Goal: Transaction & Acquisition: Purchase product/service

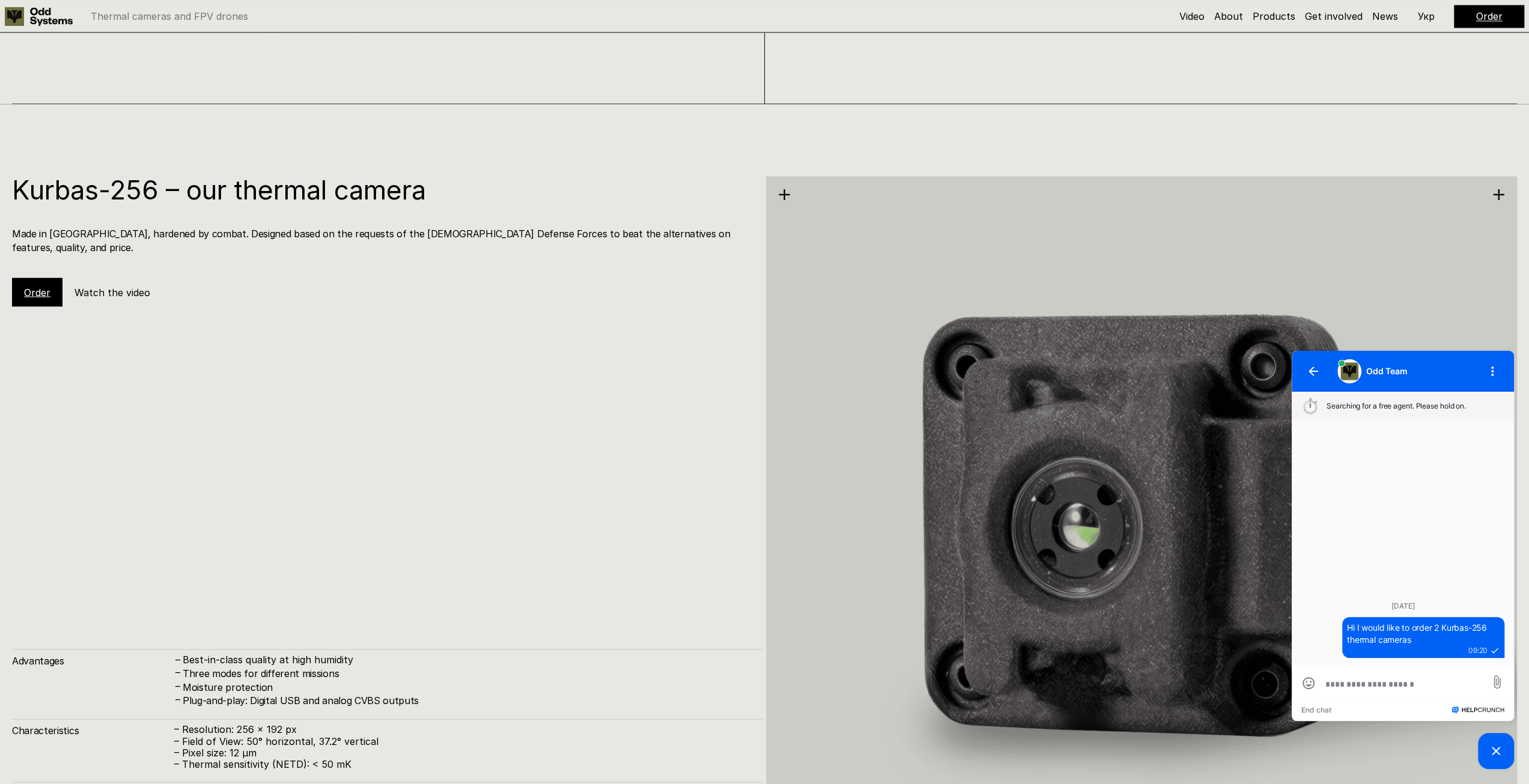
scroll to position [2234, 0]
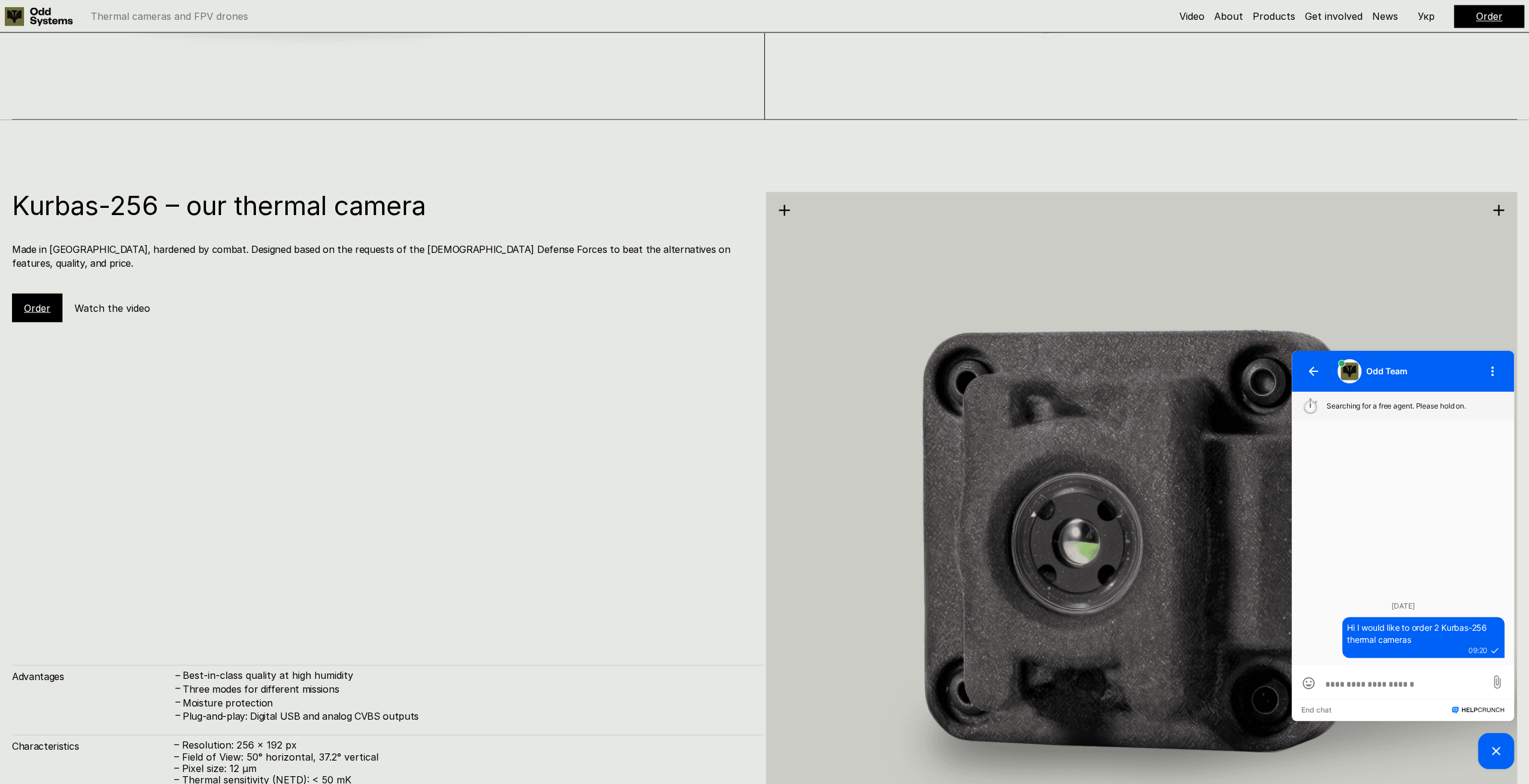
click at [34, 302] on link "Order" at bounding box center [37, 308] width 27 height 12
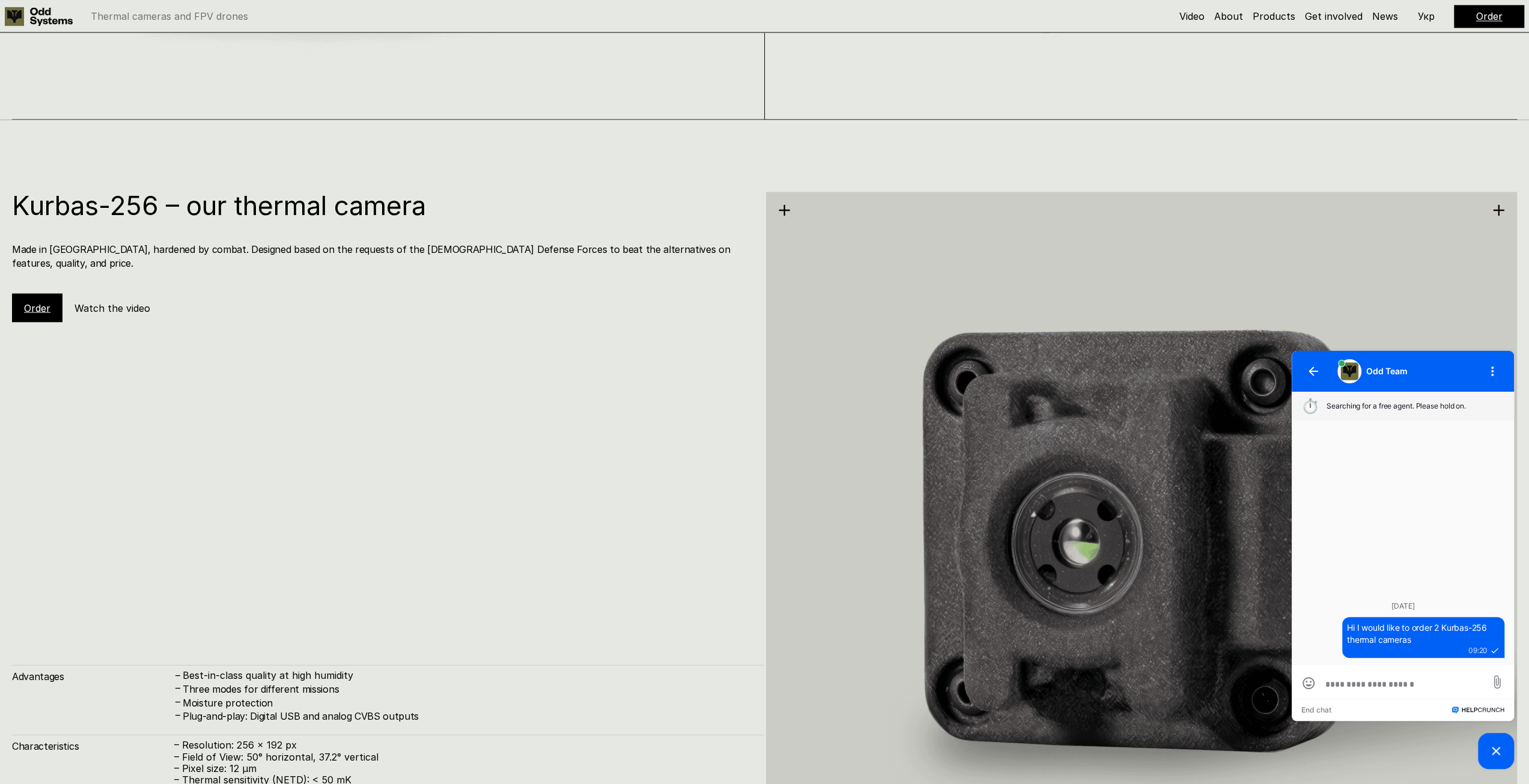
click at [34, 302] on link "Order" at bounding box center [37, 308] width 27 height 12
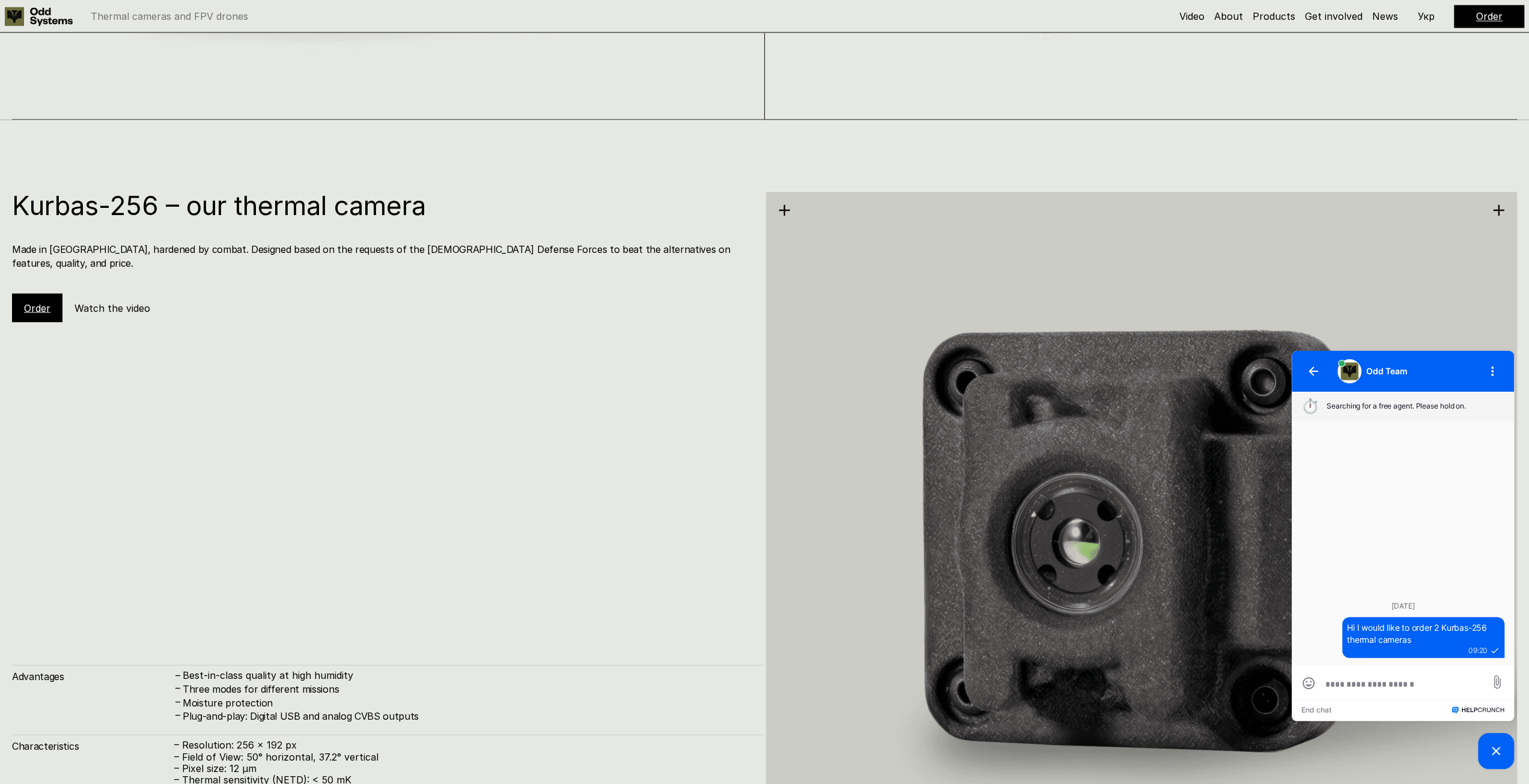
click at [34, 302] on link "Order" at bounding box center [37, 308] width 27 height 12
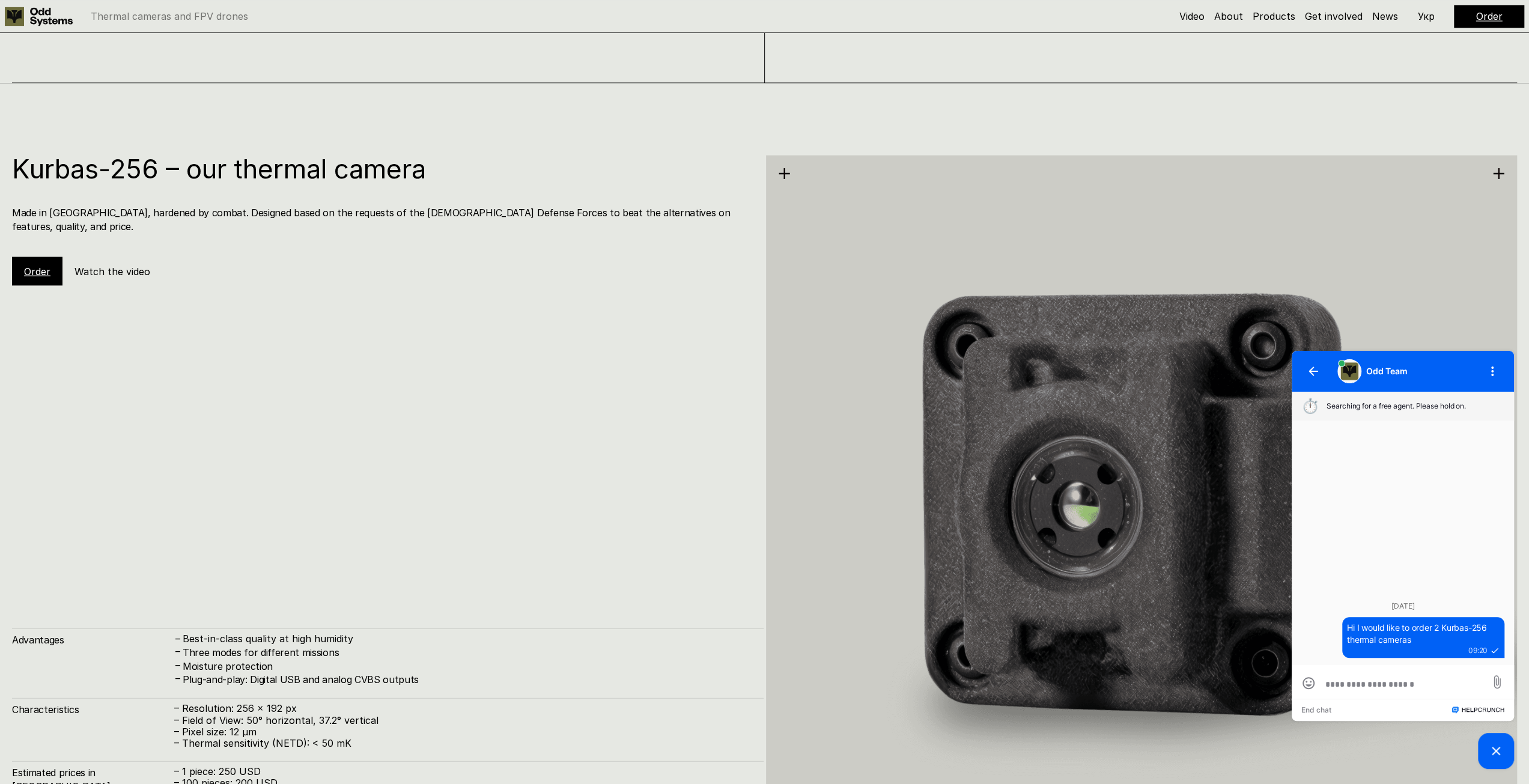
scroll to position [2354, 0]
